Goal: Task Accomplishment & Management: Complete application form

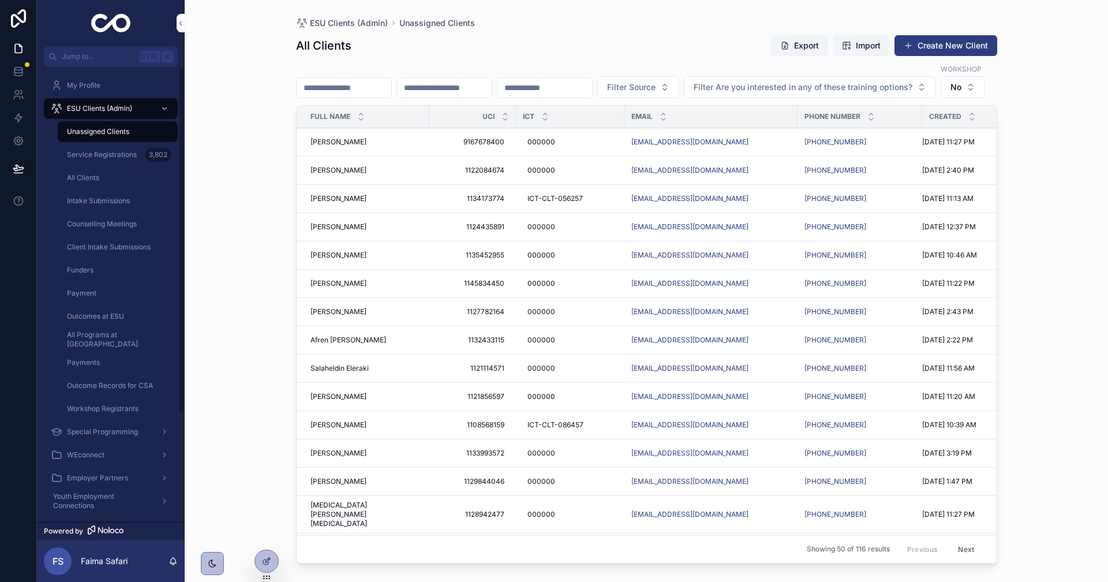
click at [117, 160] on div "Service Registrations 3,802" at bounding box center [118, 154] width 106 height 18
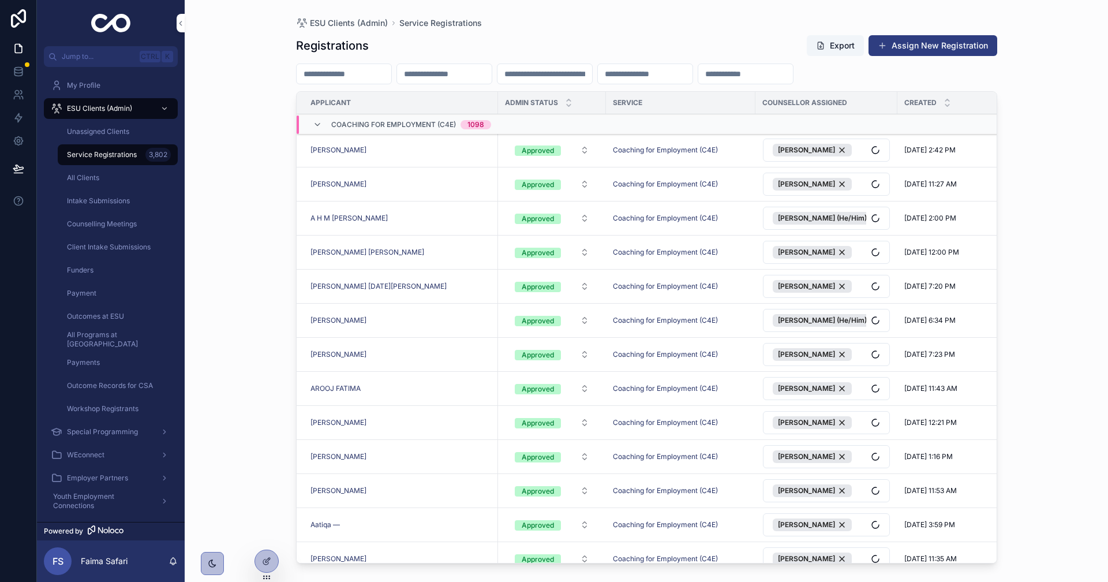
click at [391, 78] on input "scrollable content" at bounding box center [344, 74] width 95 height 16
paste input "**********"
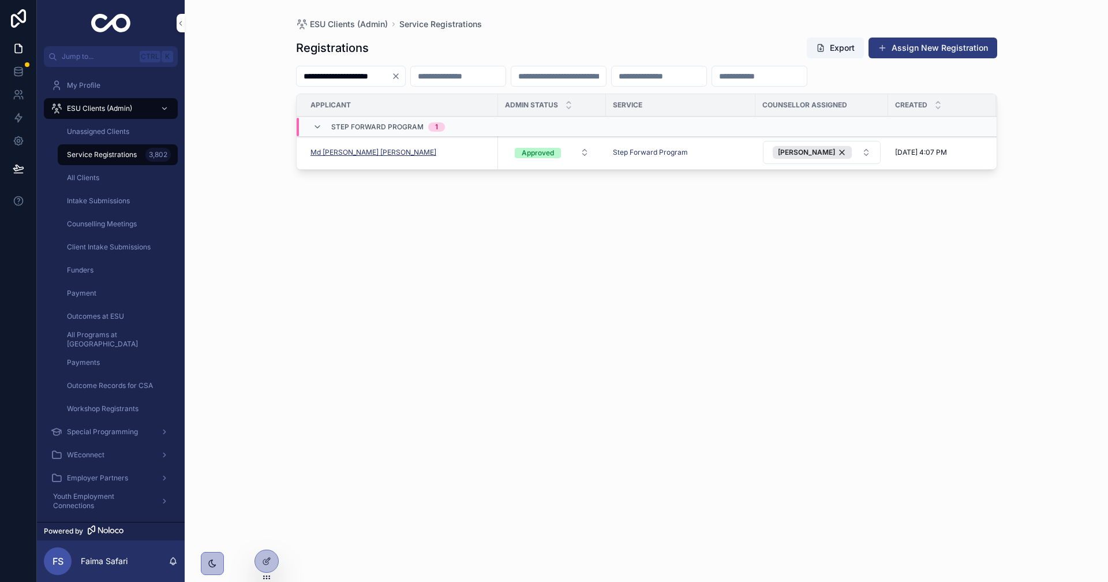
type input "**********"
click at [388, 151] on span "Md [PERSON_NAME] [PERSON_NAME]" at bounding box center [373, 152] width 126 height 9
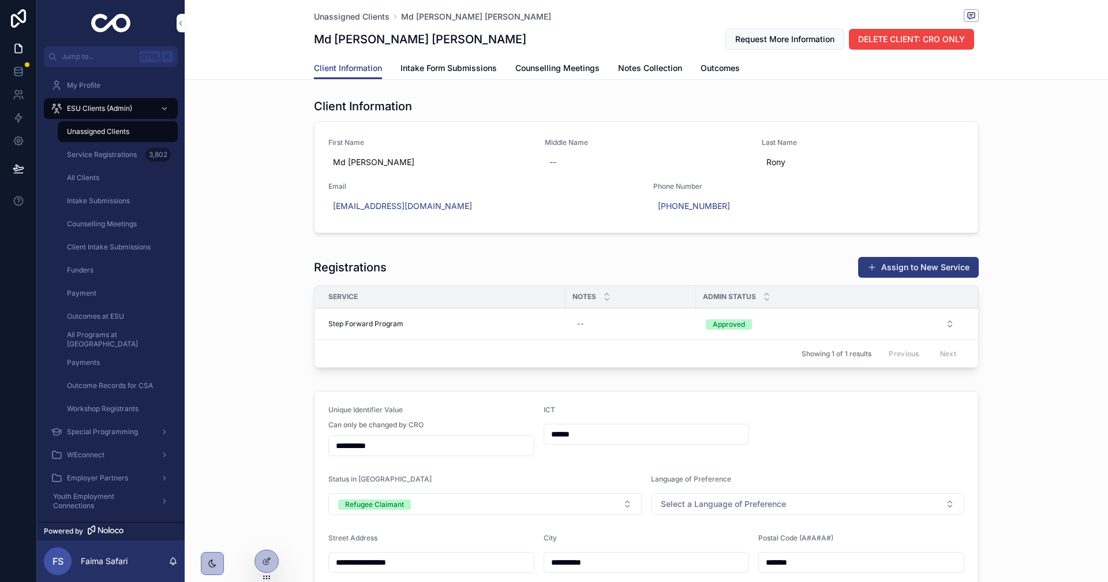
click at [410, 320] on div "Step Forward Program Step Forward Program" at bounding box center [443, 323] width 230 height 9
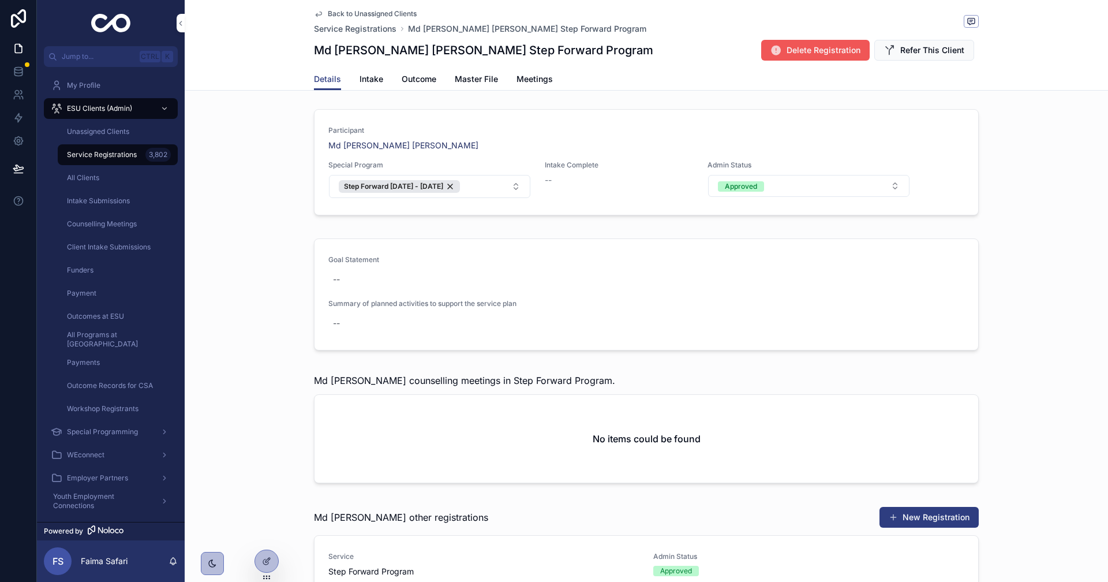
click at [774, 56] on span "scrollable content" at bounding box center [776, 50] width 12 height 12
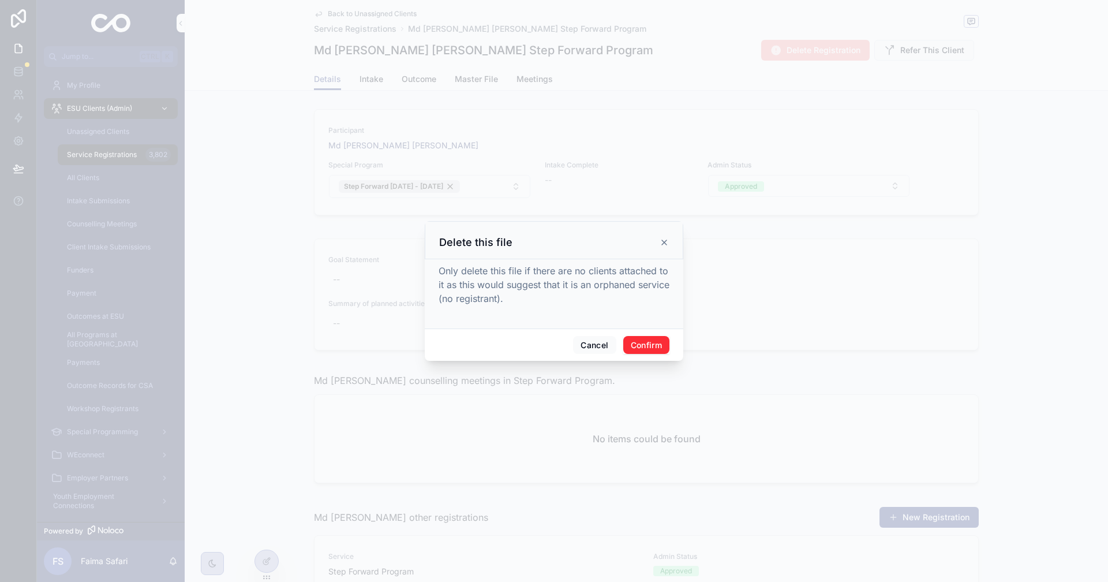
click at [650, 343] on button "Confirm" at bounding box center [646, 345] width 46 height 18
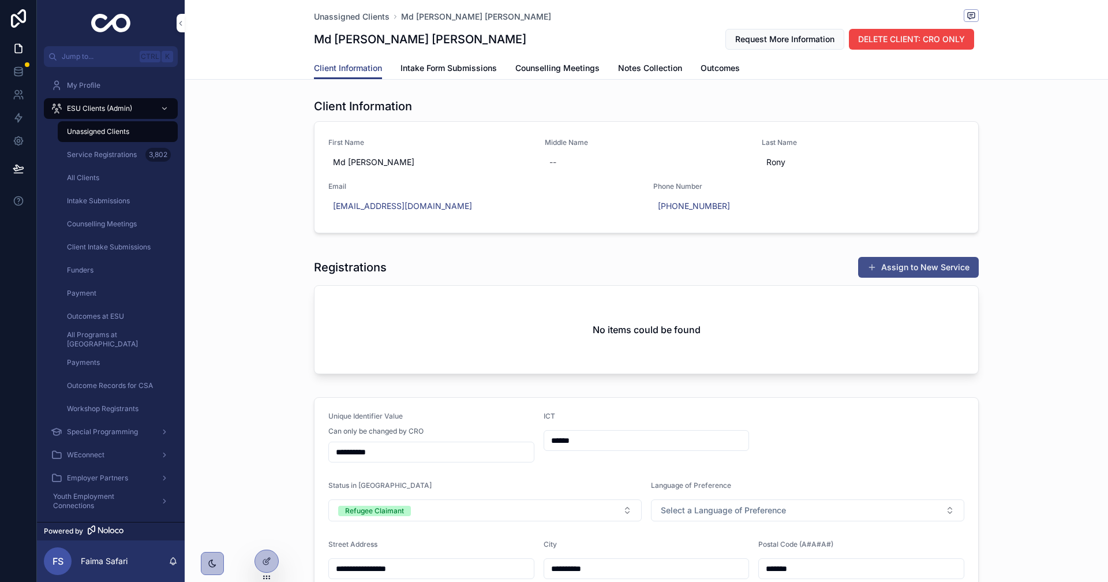
click at [895, 270] on button "Assign to New Service" at bounding box center [918, 267] width 121 height 21
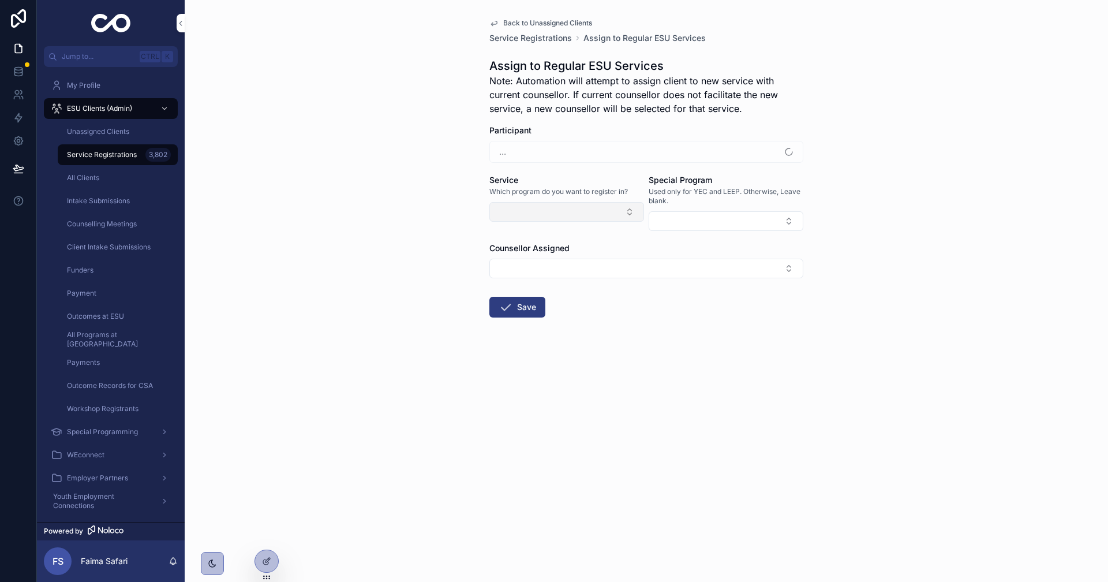
click at [557, 212] on button "Select Button" at bounding box center [566, 212] width 155 height 20
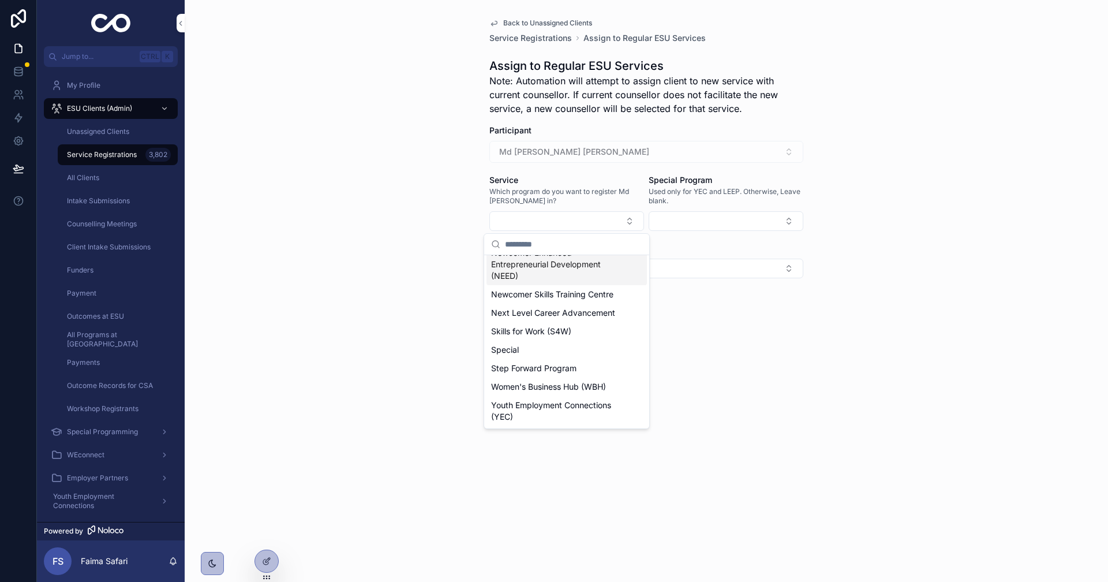
scroll to position [219, 0]
click at [551, 308] on span "Next Level Career Advancement" at bounding box center [553, 313] width 124 height 12
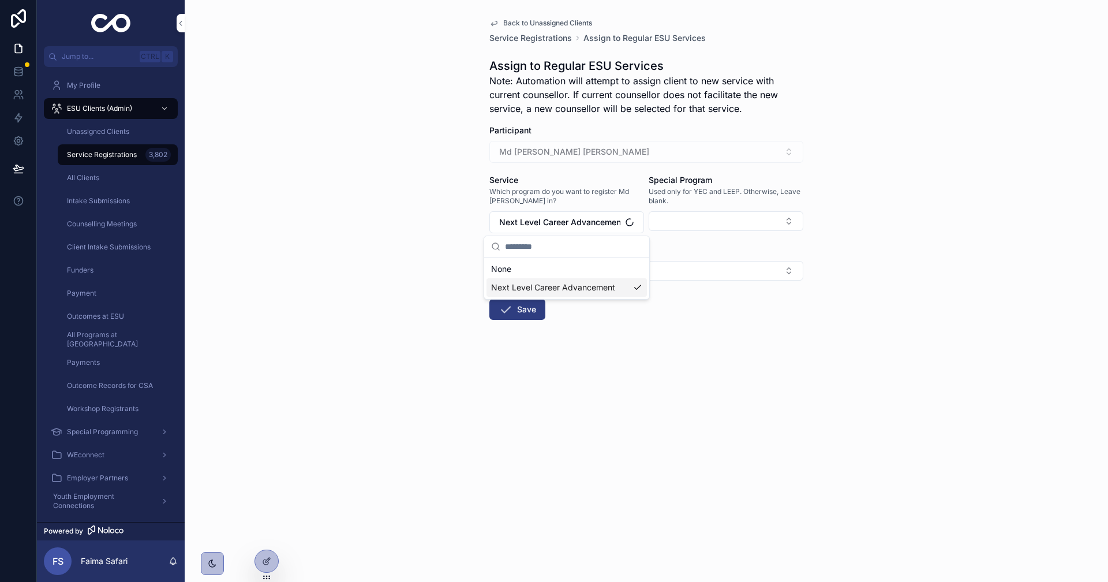
scroll to position [0, 0]
click at [511, 316] on icon "scrollable content" at bounding box center [506, 309] width 14 height 14
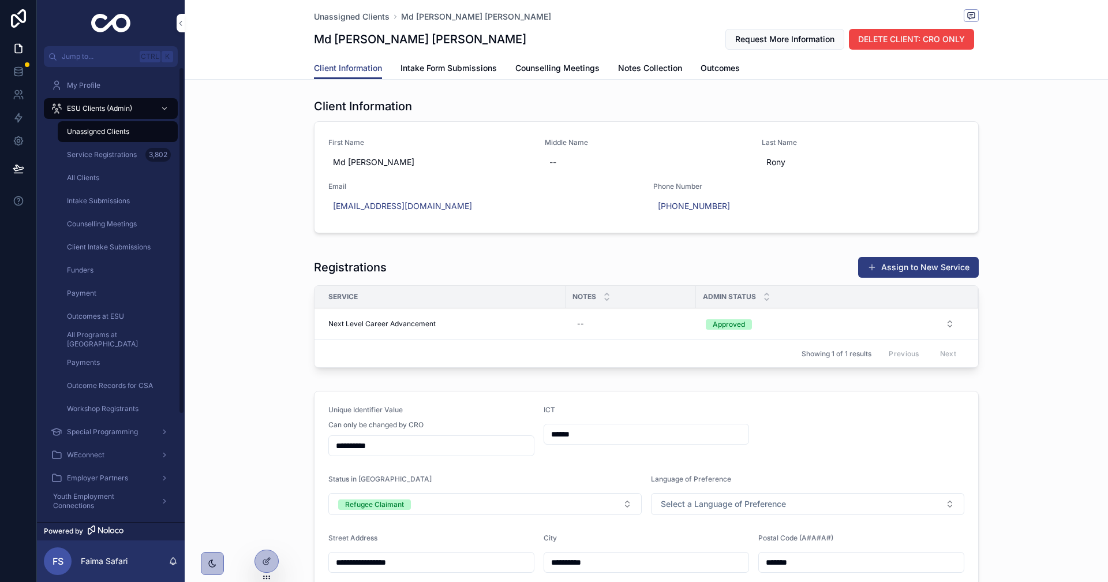
click at [129, 136] on span "Unassigned Clients" at bounding box center [98, 131] width 62 height 9
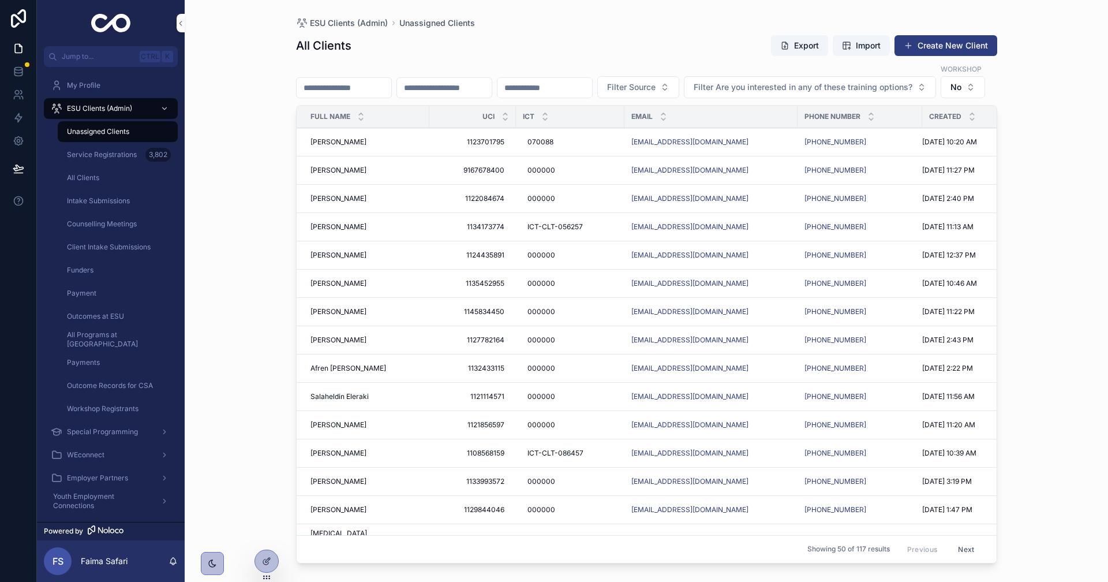
click at [250, 319] on div "ESU Clients (Admin) Unassigned Clients All Clients Export Import Create New Cli…" at bounding box center [646, 291] width 923 height 582
click at [302, 241] on td "[PERSON_NAME] [PERSON_NAME]" at bounding box center [363, 227] width 133 height 28
click at [251, 282] on div "ESU Clients (Admin) Unassigned Clients All Clients Export Import Create New Cli…" at bounding box center [646, 291] width 923 height 582
drag, startPoint x: 695, startPoint y: 173, endPoint x: 686, endPoint y: 168, distance: 10.6
click at [104, 156] on span "Service Registrations" at bounding box center [102, 154] width 70 height 9
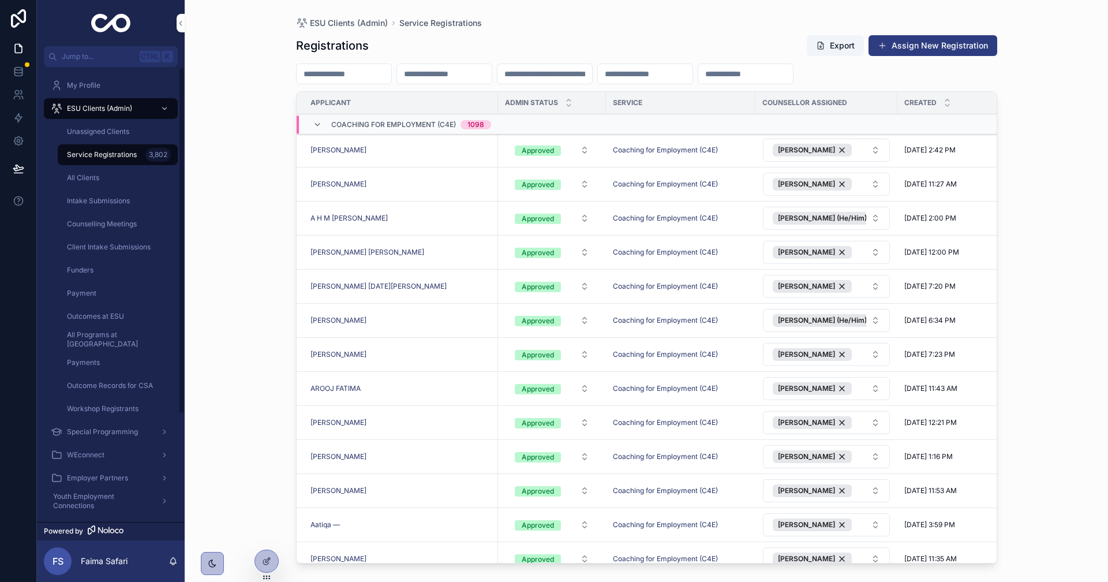
click at [78, 130] on span "Unassigned Clients" at bounding box center [98, 131] width 62 height 9
